Goal: Navigation & Orientation: Find specific page/section

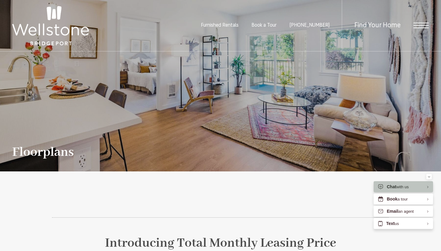
click at [239, 25] on span "Furnished Rentals" at bounding box center [220, 25] width 38 height 5
click at [416, 33] on div "Find Your Home" at bounding box center [385, 25] width 87 height 51
click at [420, 27] on span "Open Menu" at bounding box center [420, 26] width 15 height 6
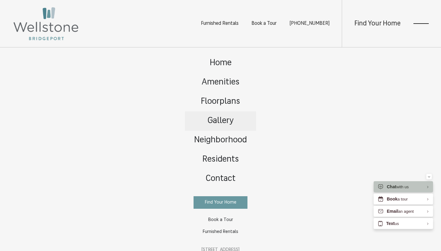
click at [224, 118] on span "Gallery" at bounding box center [221, 121] width 26 height 9
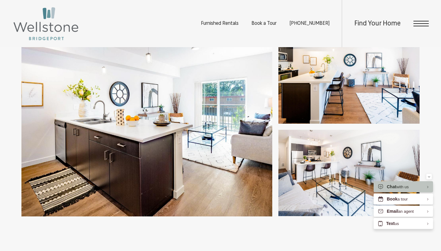
scroll to position [188, 0]
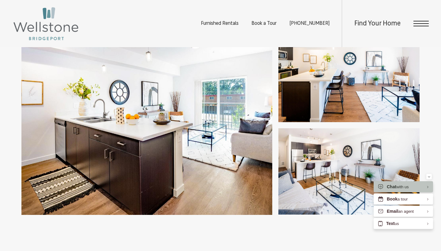
click at [190, 124] on img at bounding box center [146, 125] width 251 height 179
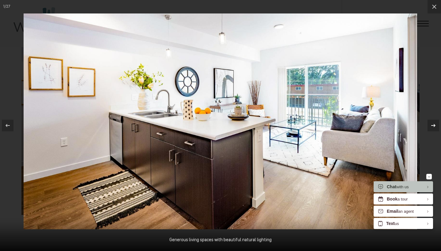
click at [433, 126] on icon at bounding box center [433, 125] width 4 height 3
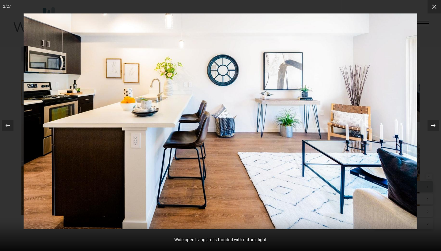
click at [433, 126] on icon at bounding box center [433, 125] width 4 height 3
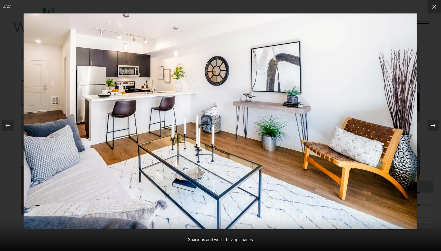
click at [433, 126] on icon at bounding box center [433, 125] width 4 height 3
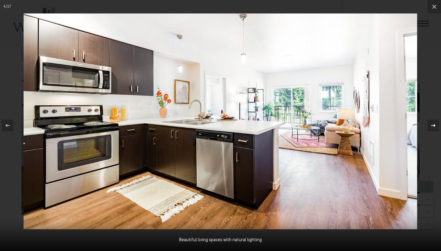
click at [433, 125] on icon at bounding box center [433, 125] width 7 height 7
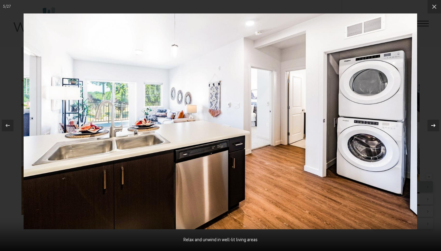
click at [433, 125] on icon at bounding box center [433, 125] width 7 height 7
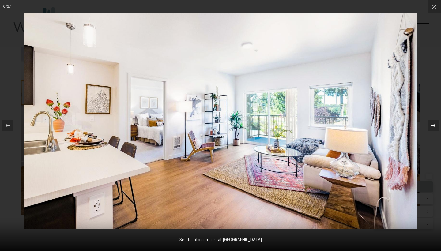
click at [433, 125] on icon at bounding box center [433, 125] width 7 height 7
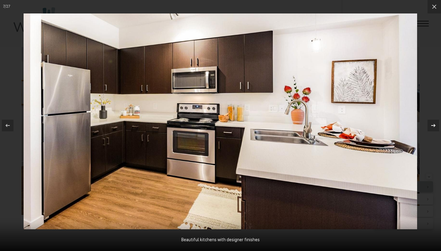
click at [433, 125] on icon at bounding box center [433, 125] width 7 height 7
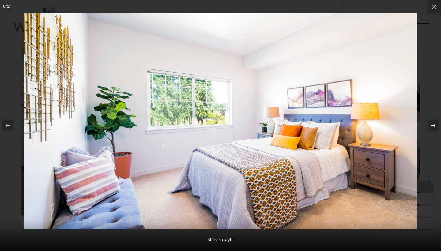
click at [432, 123] on icon at bounding box center [433, 125] width 7 height 7
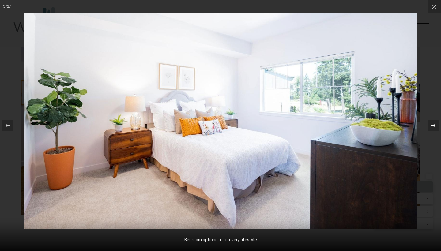
click at [432, 123] on icon at bounding box center [433, 125] width 7 height 7
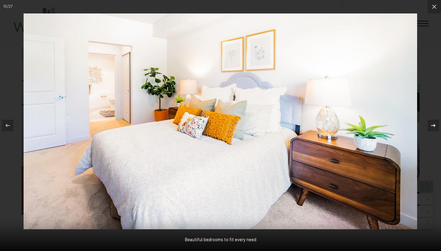
click at [432, 123] on icon at bounding box center [433, 125] width 7 height 7
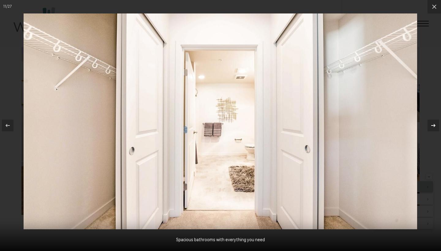
click at [432, 123] on icon at bounding box center [433, 125] width 7 height 7
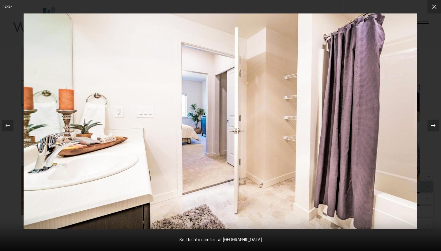
click at [433, 123] on icon at bounding box center [433, 125] width 7 height 7
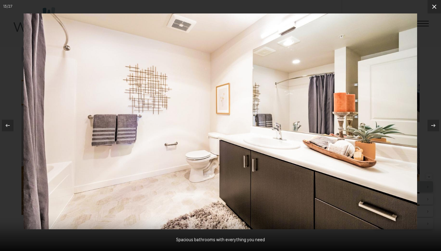
click at [434, 6] on icon at bounding box center [434, 6] width 7 height 7
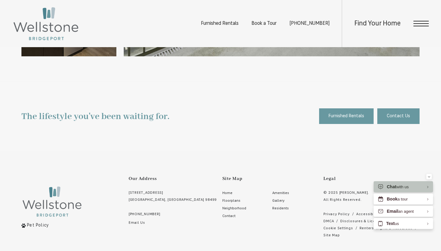
scroll to position [1634, 0]
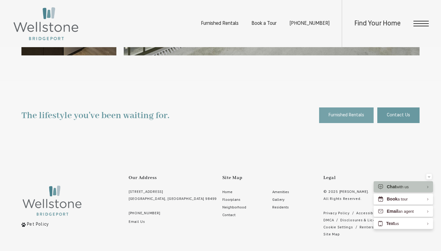
click at [339, 116] on span "Furnished Rentals" at bounding box center [347, 115] width 36 height 8
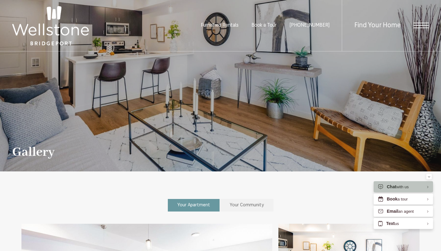
scroll to position [0, 0]
